Goal: Task Accomplishment & Management: Use online tool/utility

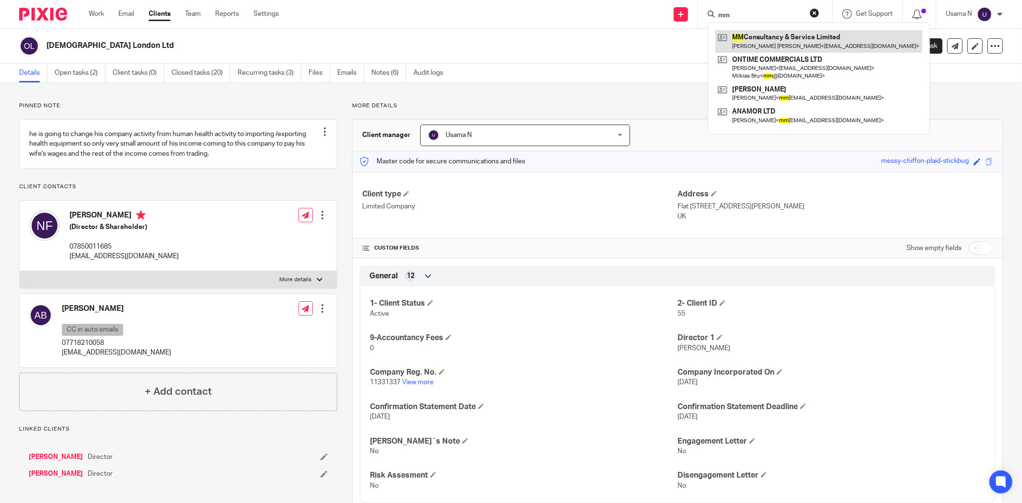
type input "mm"
click at [804, 36] on link at bounding box center [819, 41] width 207 height 22
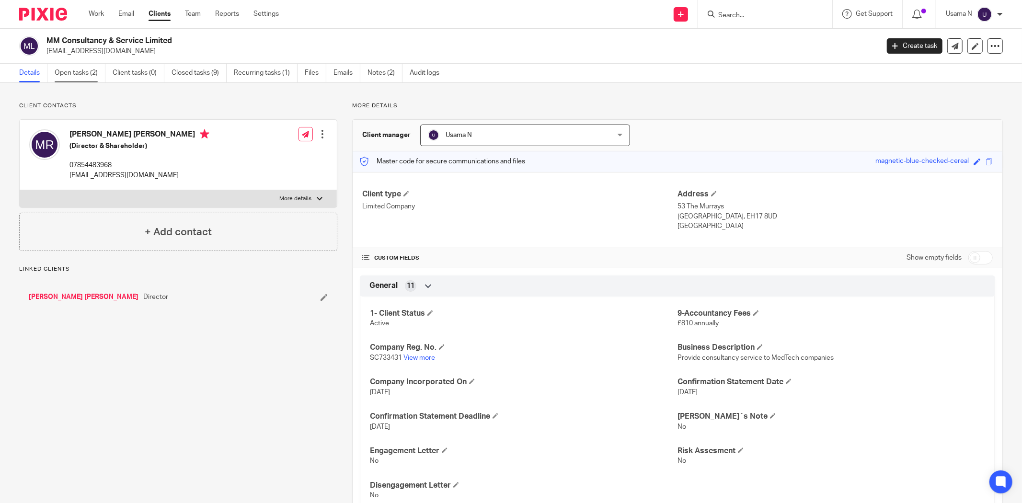
click at [84, 70] on link "Open tasks (2)" at bounding box center [80, 73] width 51 height 19
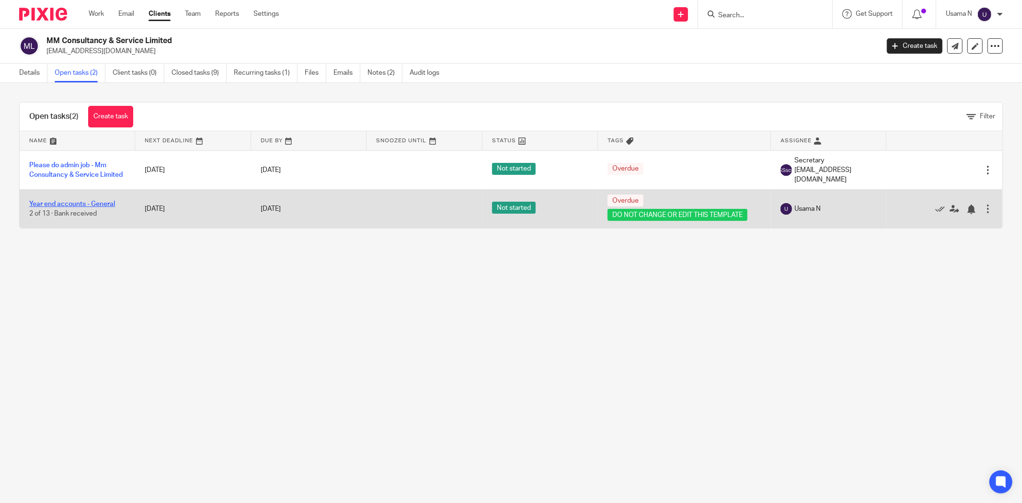
click at [84, 201] on link "Year end accounts - General" at bounding box center [72, 204] width 86 height 7
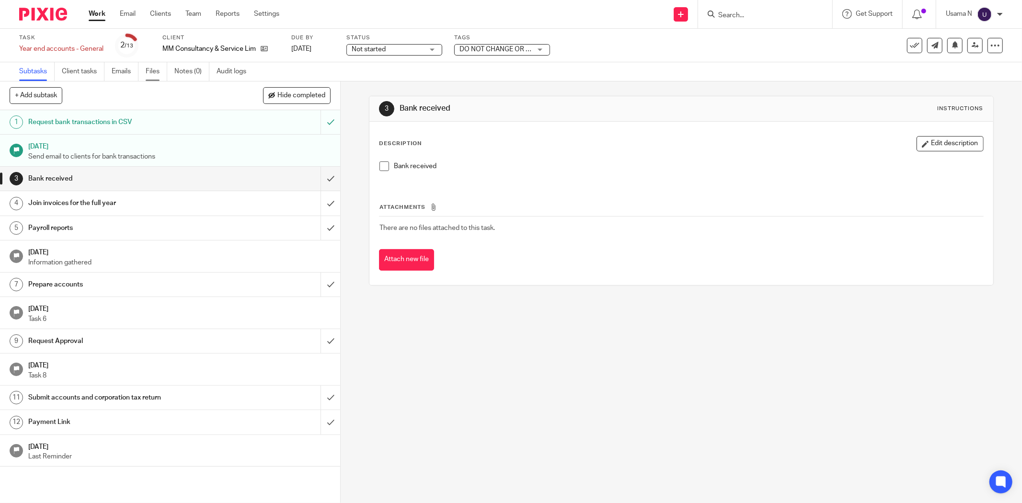
click at [162, 70] on link "Files" at bounding box center [157, 71] width 22 height 19
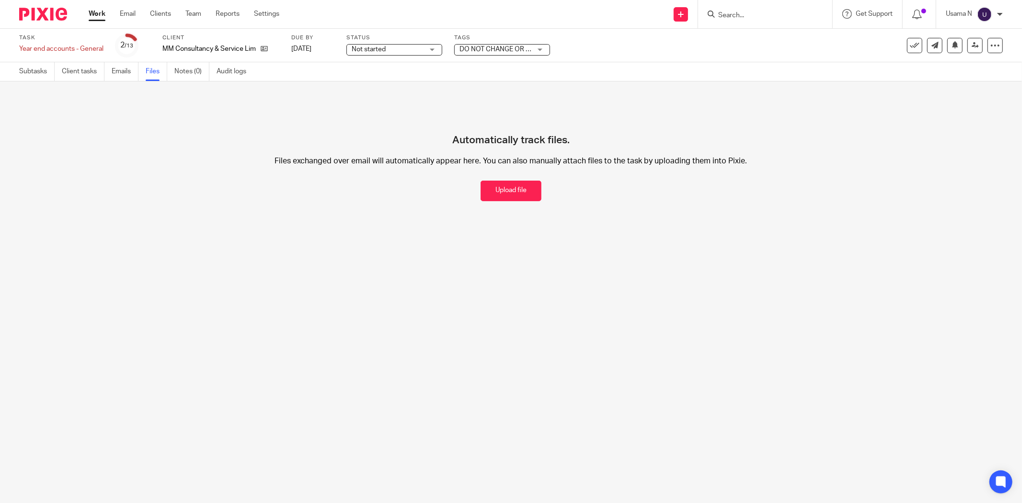
click at [97, 21] on div "Work Email Clients Team Reports Settings Work Email Clients Team Reports Settin…" at bounding box center [186, 14] width 215 height 28
click at [97, 19] on div "Work Email Clients Team Reports Settings Work Email Clients Team Reports Settin…" at bounding box center [186, 14] width 215 height 28
click at [96, 15] on link "Work" at bounding box center [97, 14] width 17 height 10
